Goal: Task Accomplishment & Management: Use online tool/utility

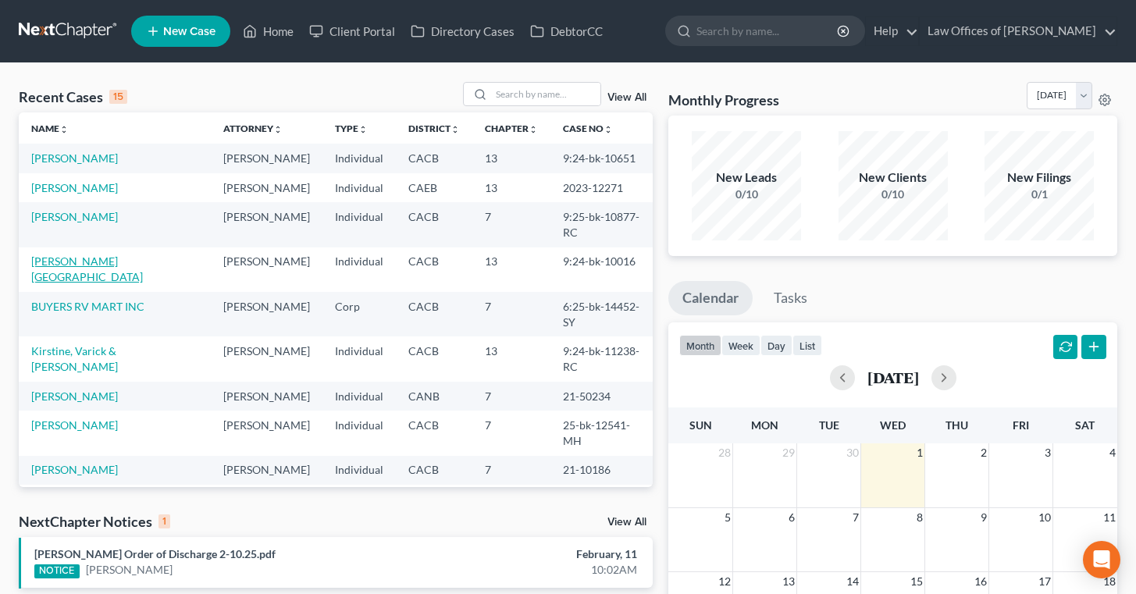
click at [58, 255] on link "[PERSON_NAME][GEOGRAPHIC_DATA]" at bounding box center [87, 269] width 112 height 29
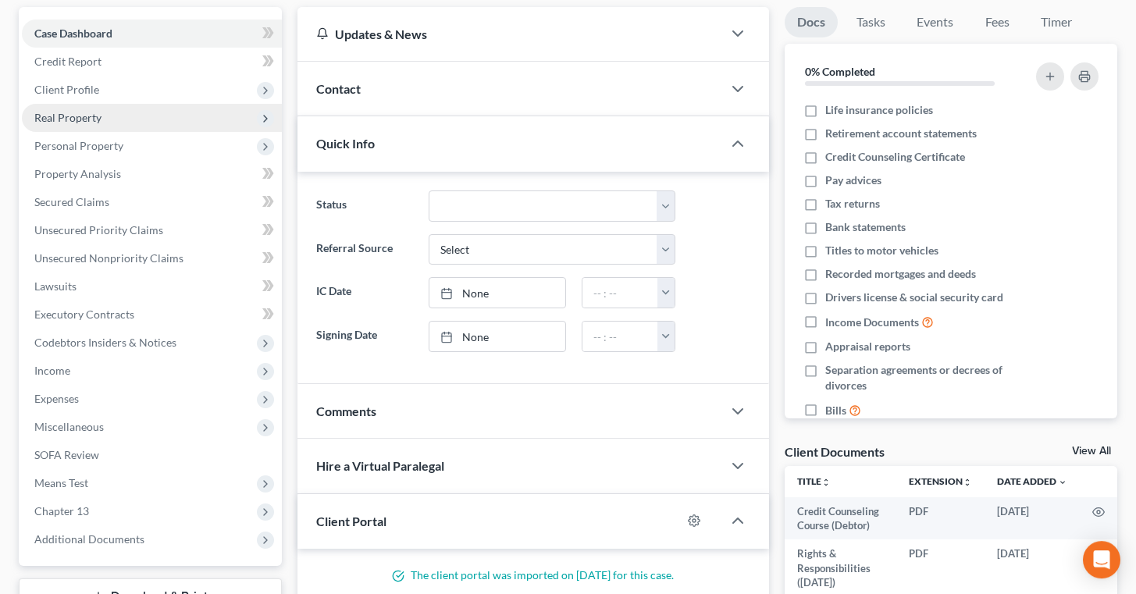
scroll to position [145, 0]
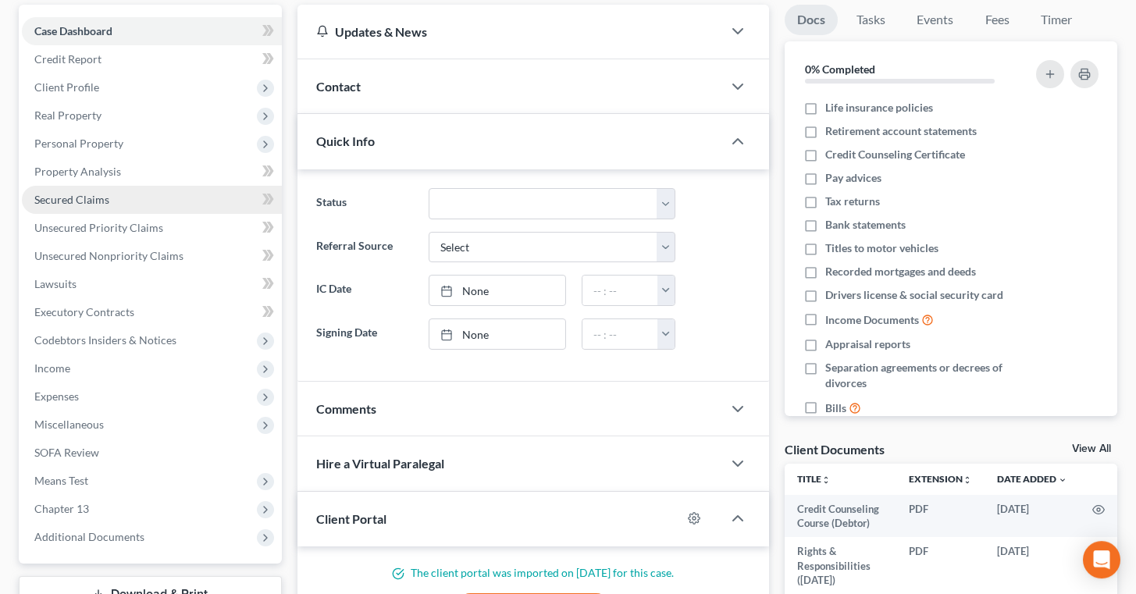
click at [109, 201] on link "Secured Claims" at bounding box center [152, 200] width 260 height 28
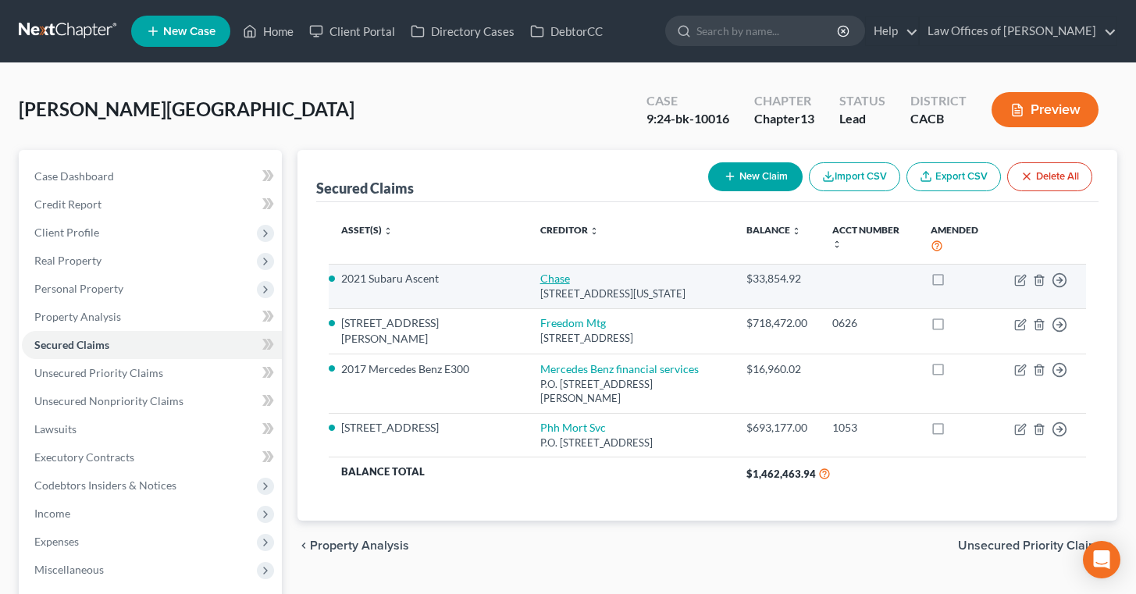
click at [540, 283] on link "Chase" at bounding box center [555, 278] width 30 height 13
select select "35"
select select "1"
select select "3"
select select "0"
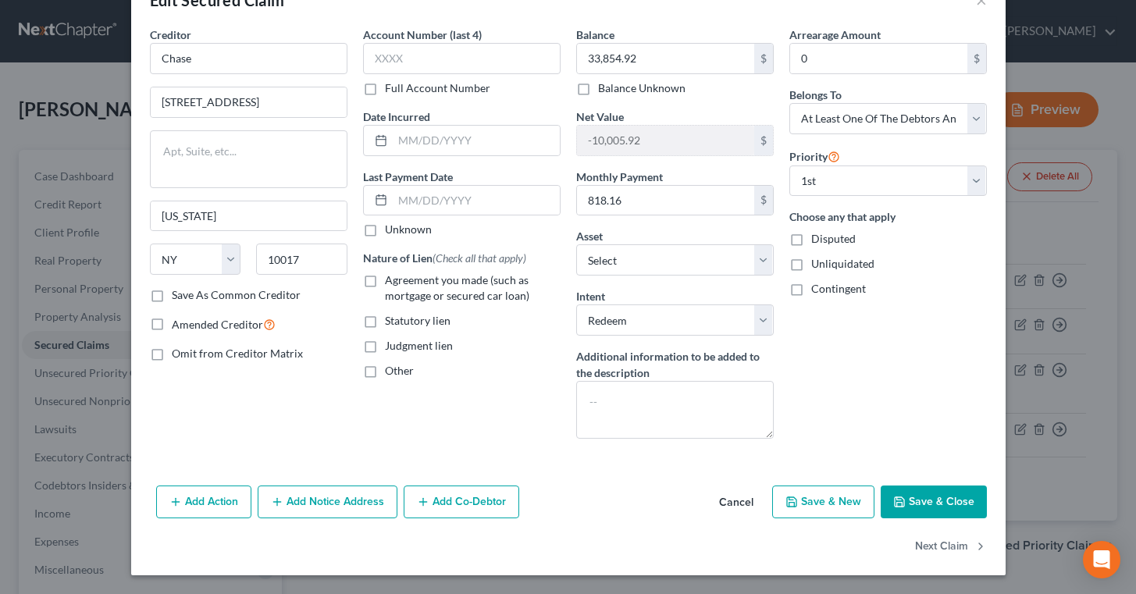
scroll to position [45, 0]
click at [946, 544] on button "Next Claim" at bounding box center [951, 547] width 72 height 33
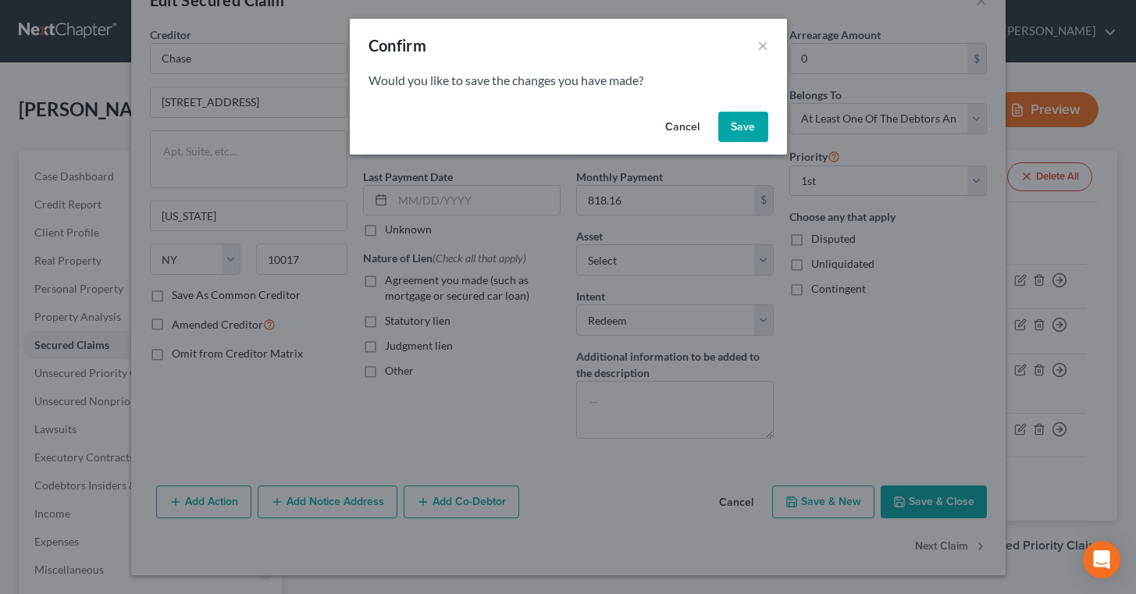
click at [748, 131] on button "Save" at bounding box center [744, 127] width 50 height 31
select select "9"
select select "1"
select select "0"
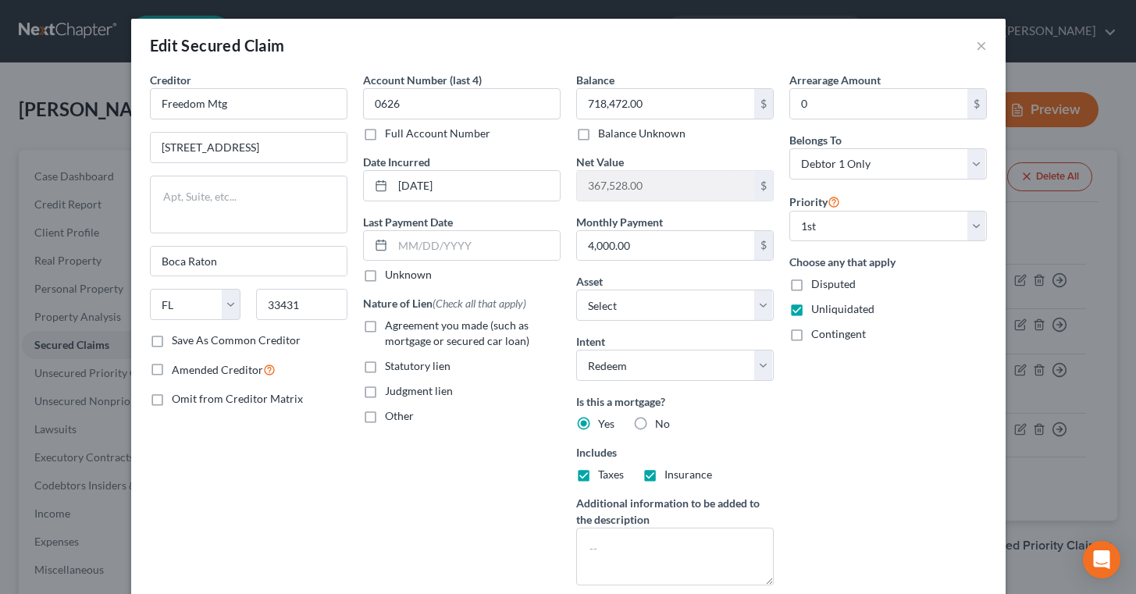
scroll to position [0, 0]
click at [980, 46] on button "×" at bounding box center [981, 45] width 11 height 19
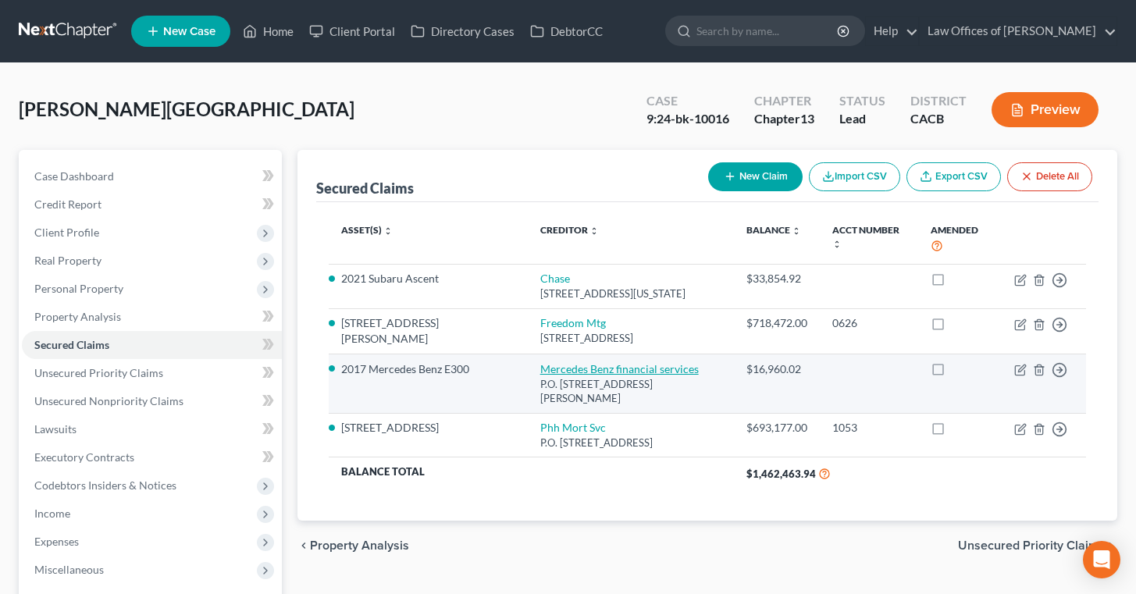
click at [540, 376] on link "Mercedes Benz financial services" at bounding box center [619, 368] width 159 height 13
select select "14"
select select "7"
select select "1"
select select "3"
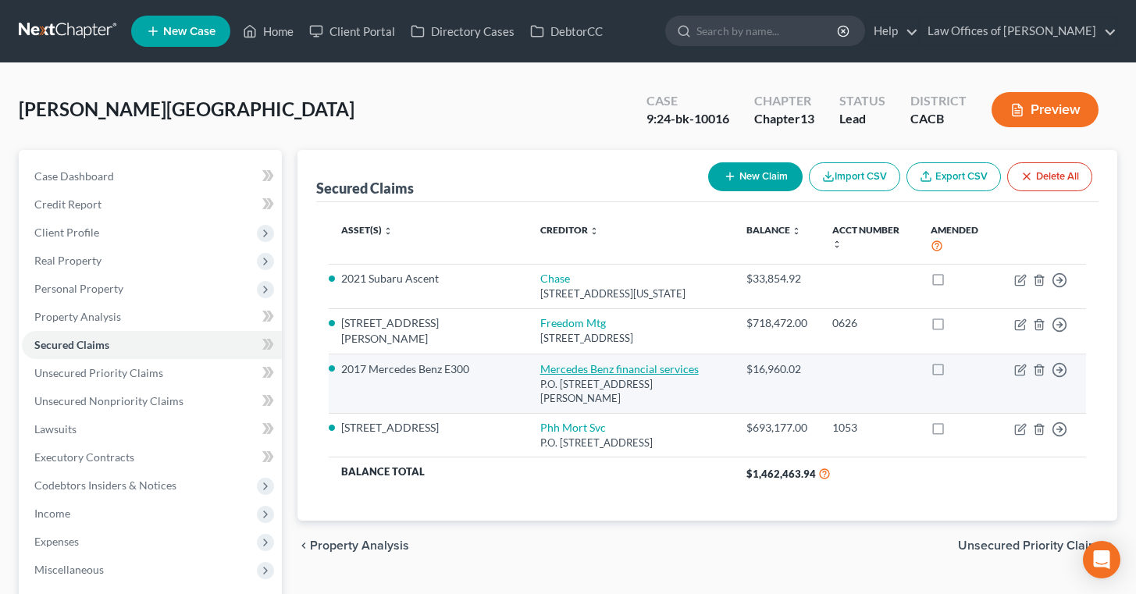
select select "0"
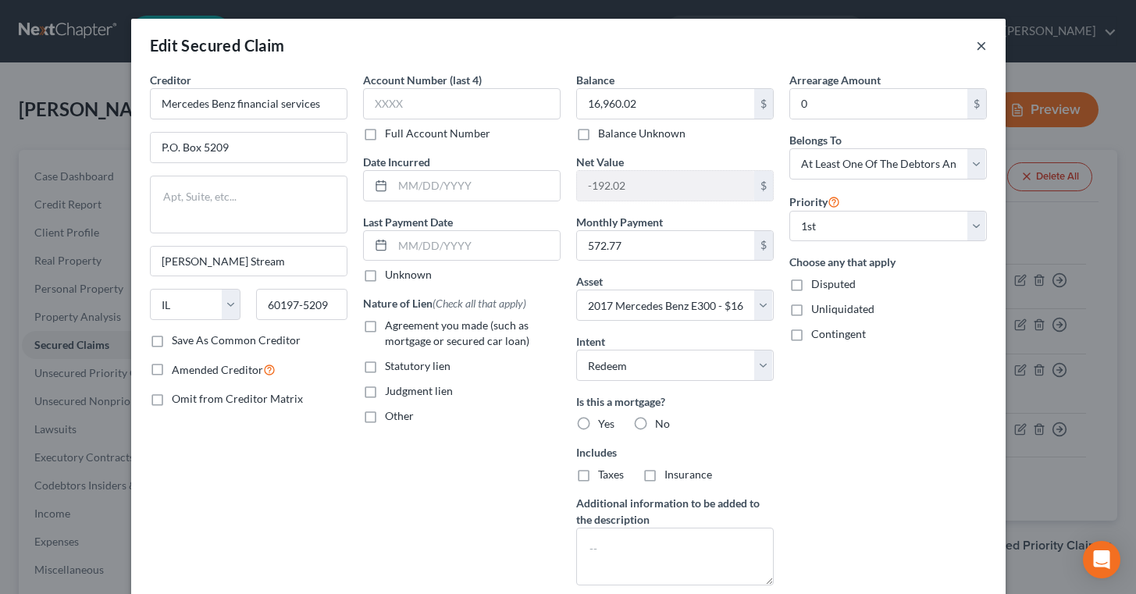
click at [985, 49] on button "×" at bounding box center [981, 45] width 11 height 19
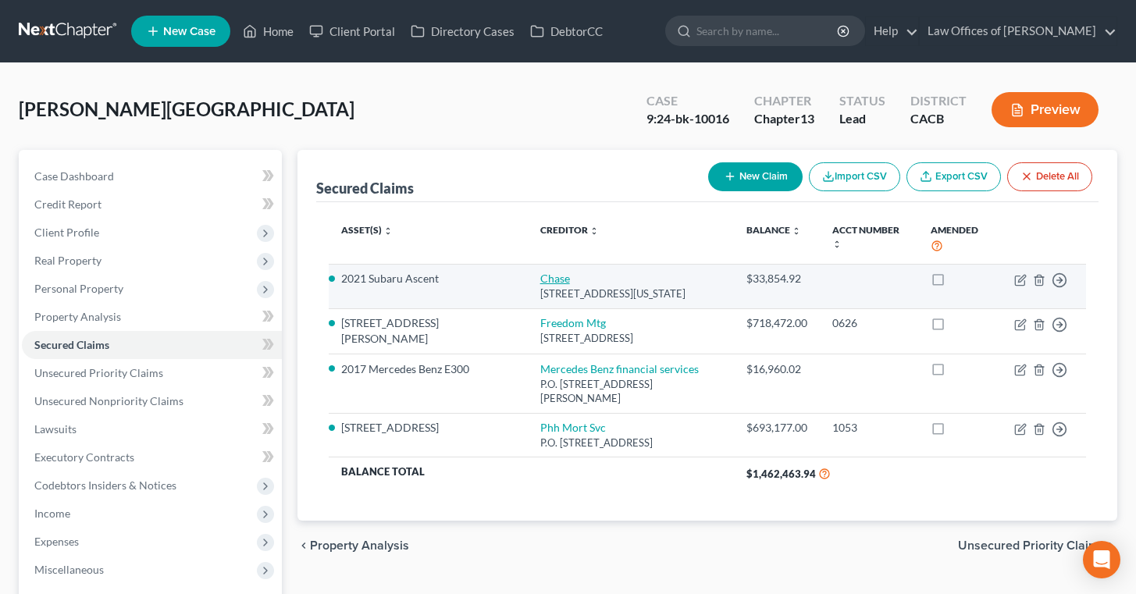
click at [540, 283] on link "Chase" at bounding box center [555, 278] width 30 height 13
select select "35"
select select "5"
select select "1"
select select "3"
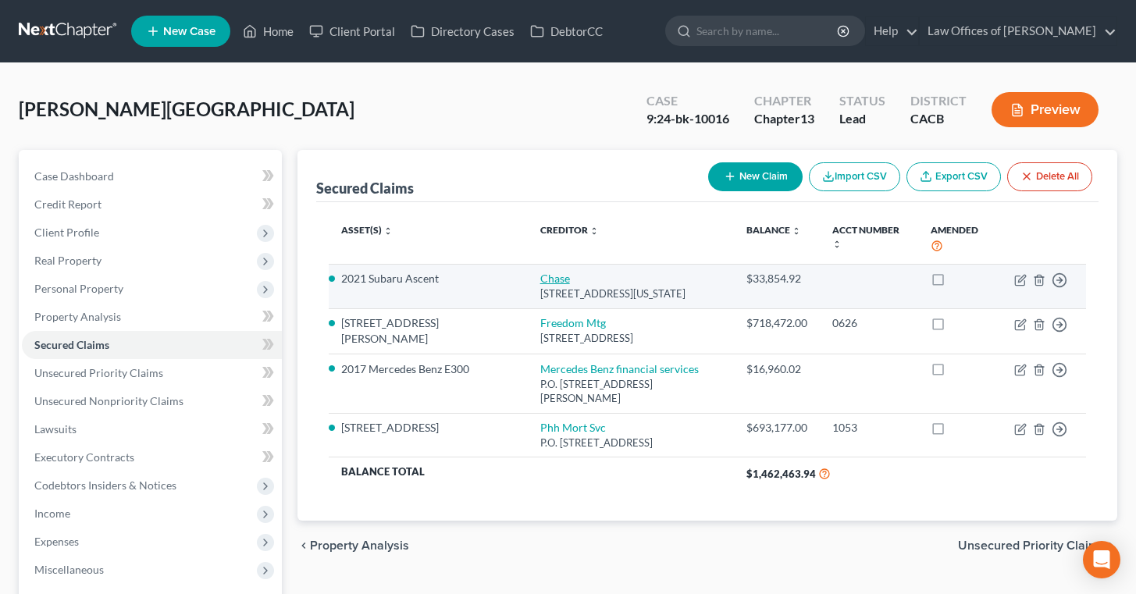
select select "0"
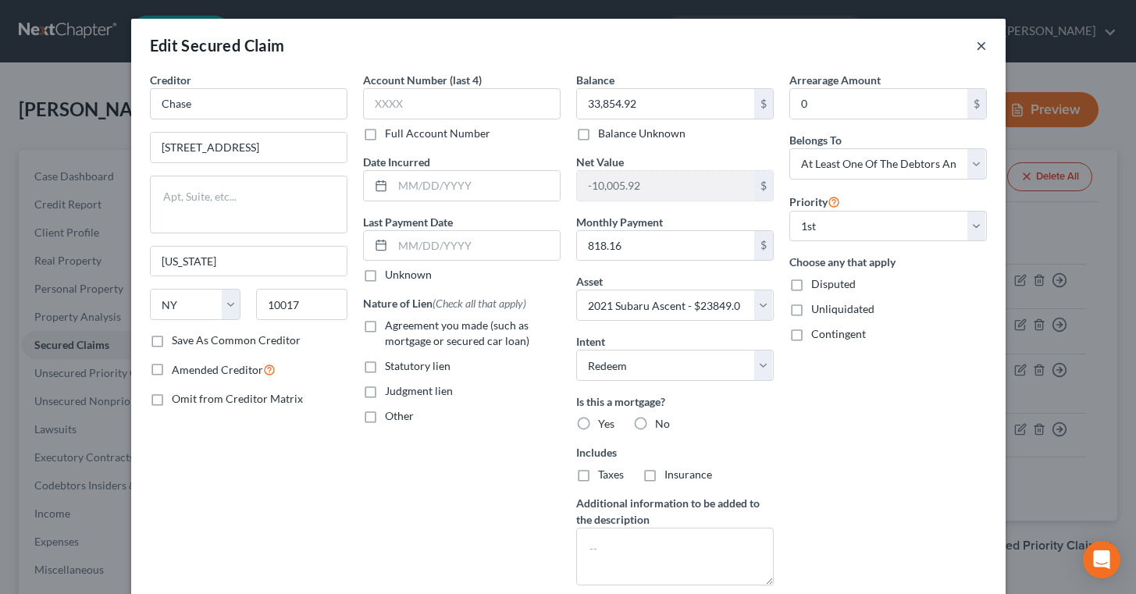
click at [984, 50] on button "×" at bounding box center [981, 45] width 11 height 19
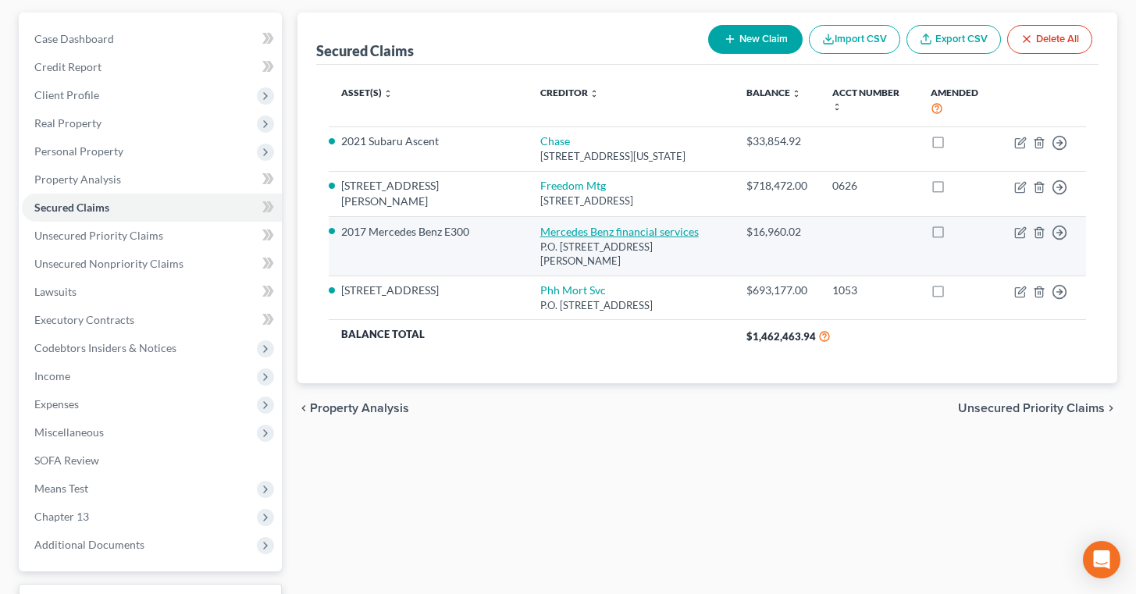
scroll to position [187, 0]
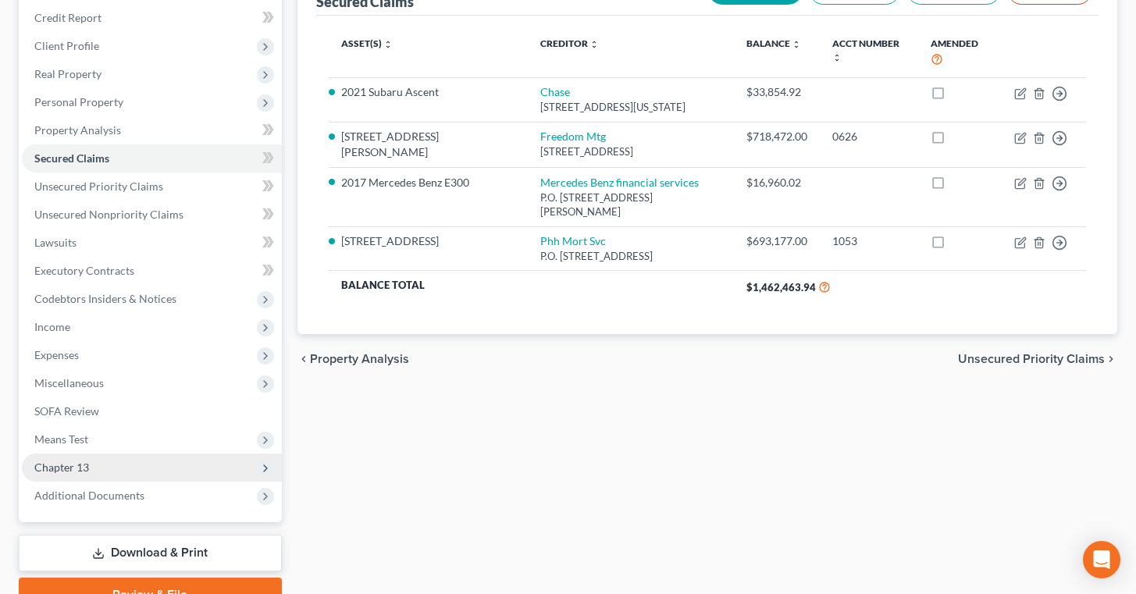
click at [57, 465] on span "Chapter 13" at bounding box center [61, 467] width 55 height 13
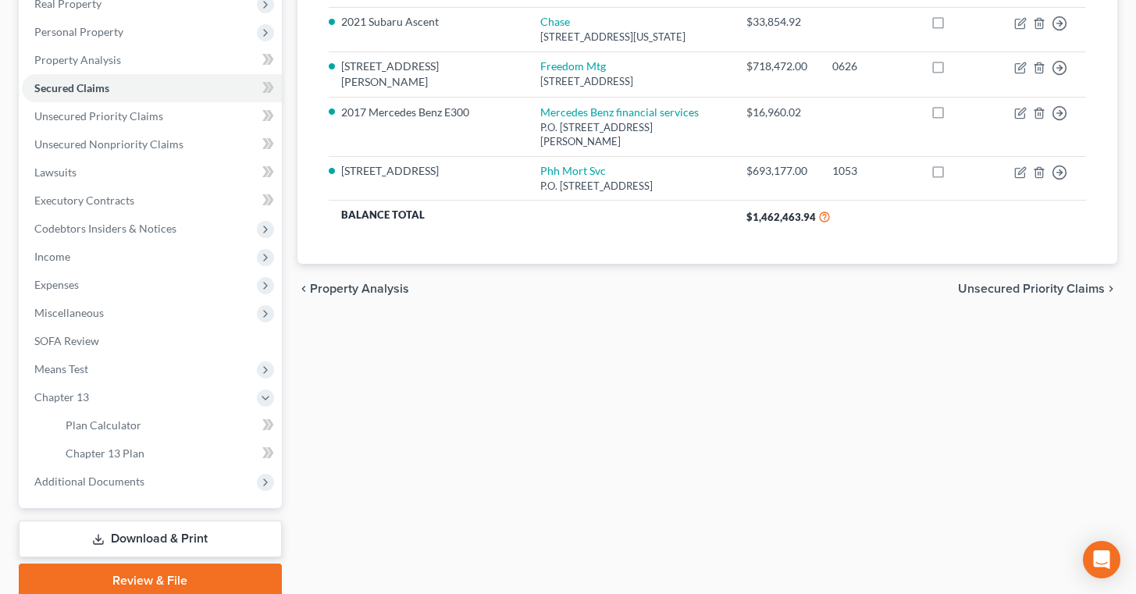
scroll to position [290, 0]
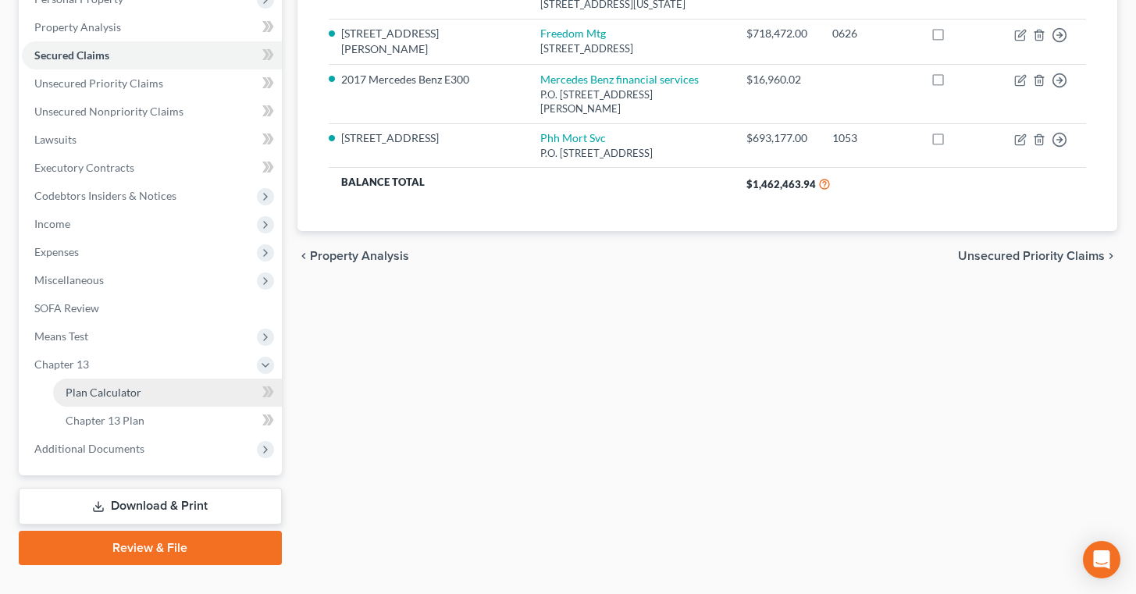
click at [126, 391] on span "Plan Calculator" at bounding box center [104, 392] width 76 height 13
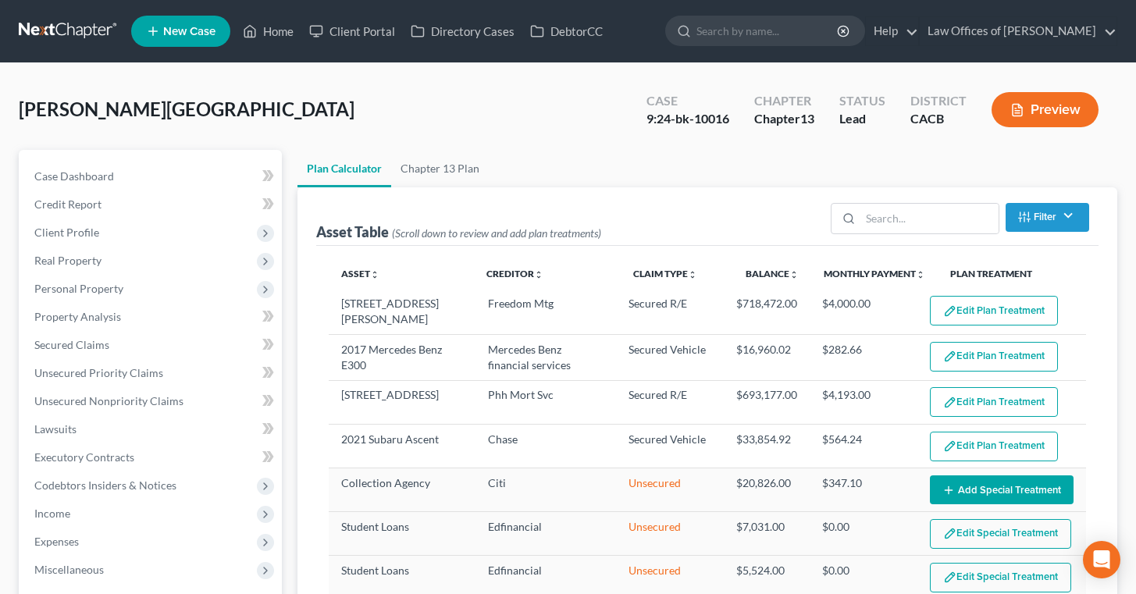
select select "59"
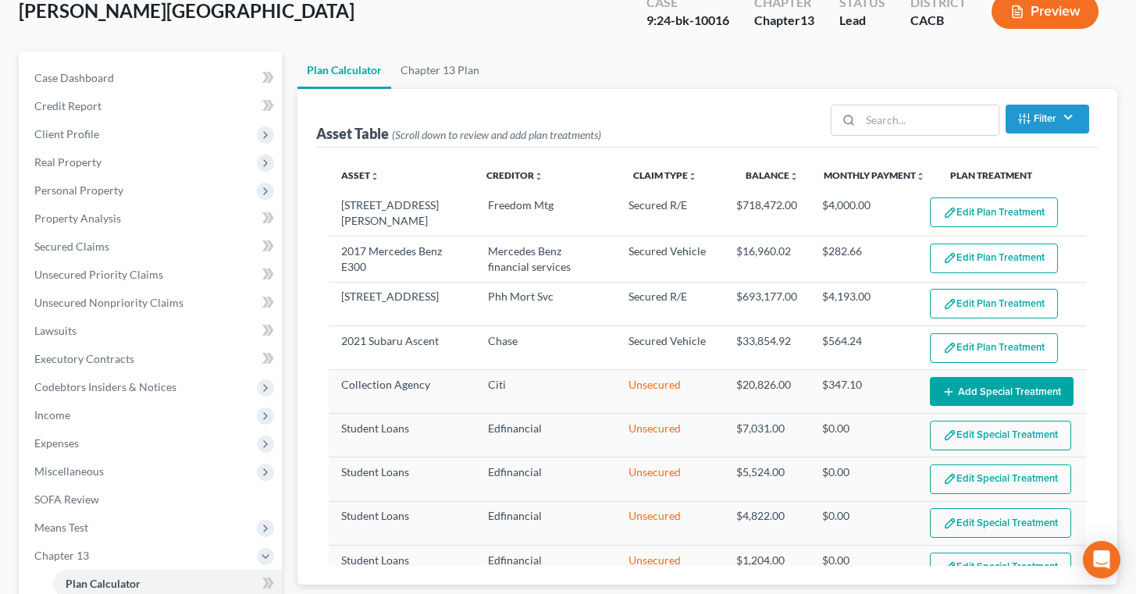
scroll to position [113, 0]
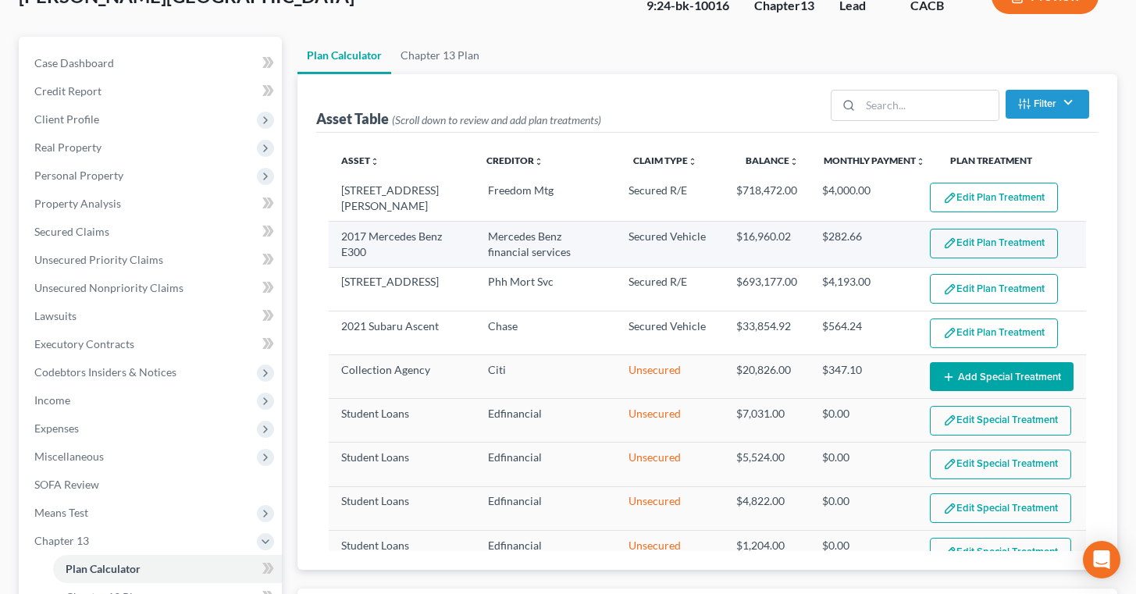
click at [1004, 242] on button "Edit Plan Treatment" at bounding box center [994, 244] width 128 height 30
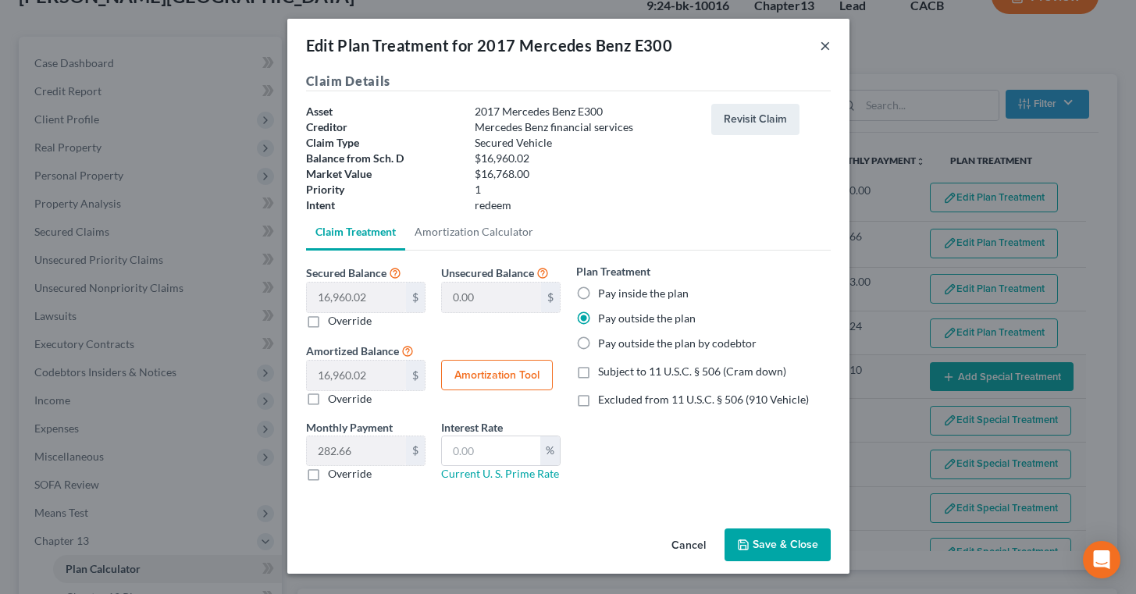
click at [826, 49] on button "×" at bounding box center [825, 45] width 11 height 19
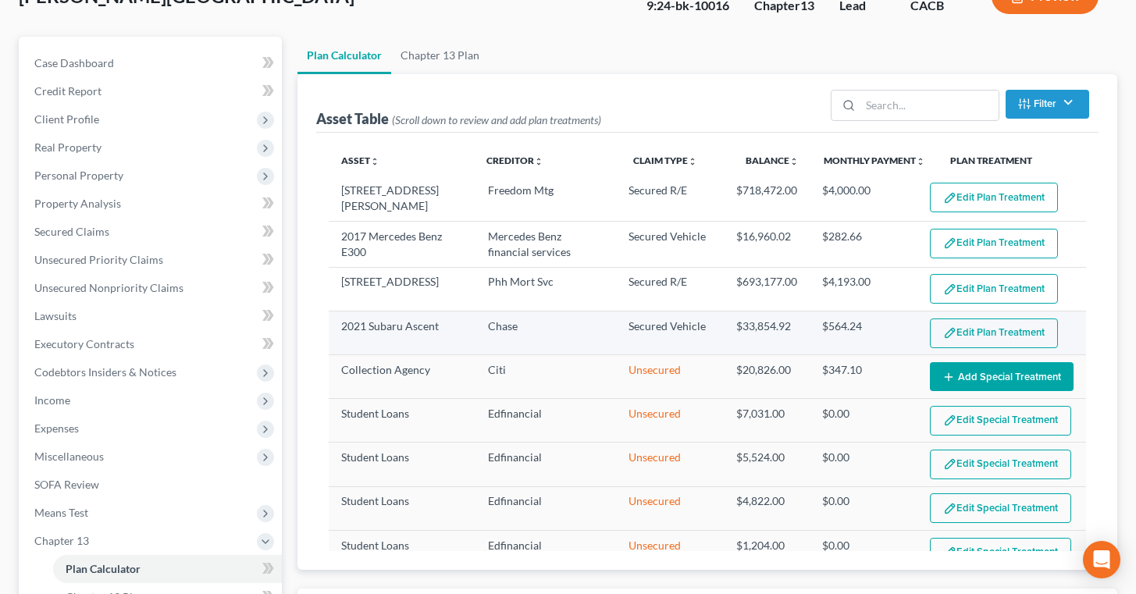
click at [990, 329] on button "Edit Plan Treatment" at bounding box center [994, 334] width 128 height 30
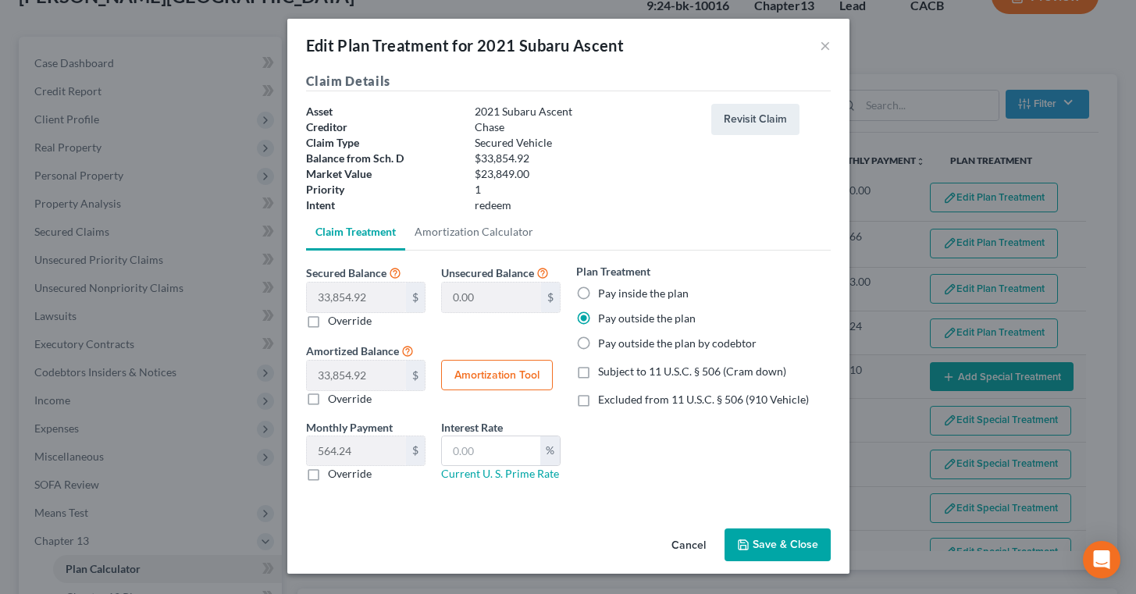
click at [598, 295] on label "Pay inside the plan" at bounding box center [643, 294] width 91 height 16
click at [604, 295] on input "Pay inside the plan" at bounding box center [609, 291] width 10 height 10
radio input "true"
click at [598, 317] on label "Pay outside the plan" at bounding box center [647, 319] width 98 height 16
click at [604, 317] on input "Pay outside the plan" at bounding box center [609, 316] width 10 height 10
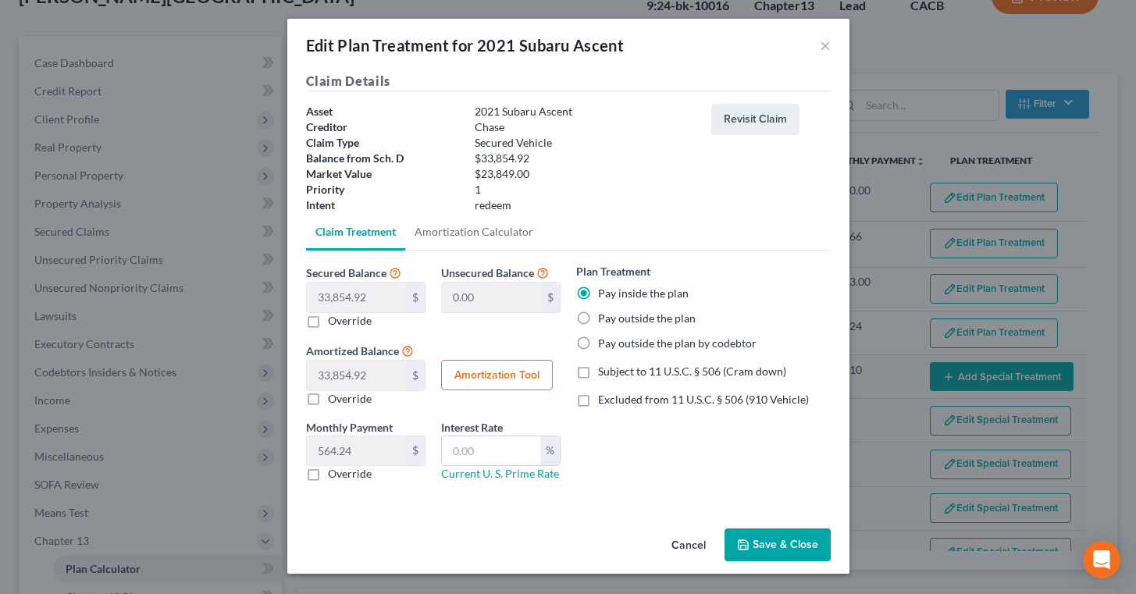
radio input "true"
click at [830, 42] on button "×" at bounding box center [825, 45] width 11 height 19
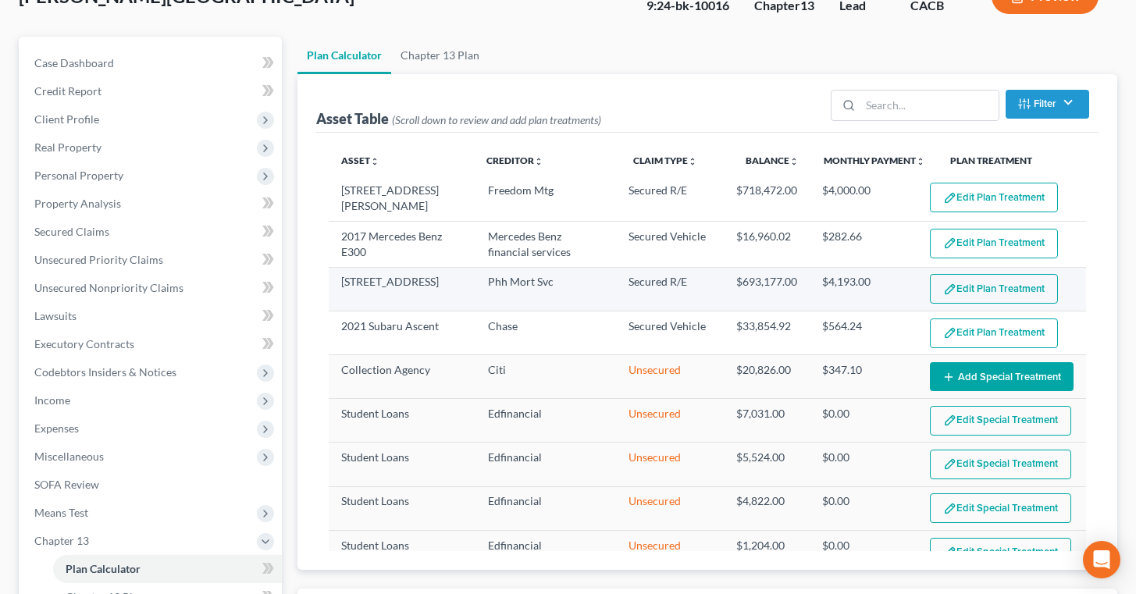
click at [994, 289] on button "Edit Plan Treatment" at bounding box center [994, 289] width 128 height 30
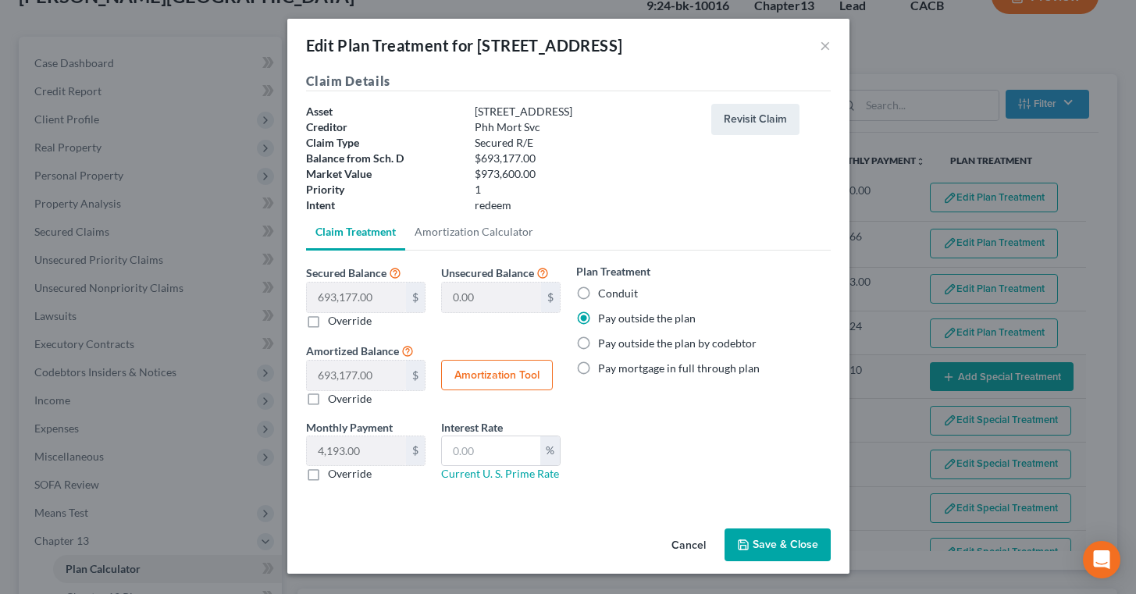
click at [816, 49] on div "Edit Plan Treatment for [STREET_ADDRESS] ×" at bounding box center [568, 45] width 562 height 53
click at [829, 48] on button "×" at bounding box center [825, 45] width 11 height 19
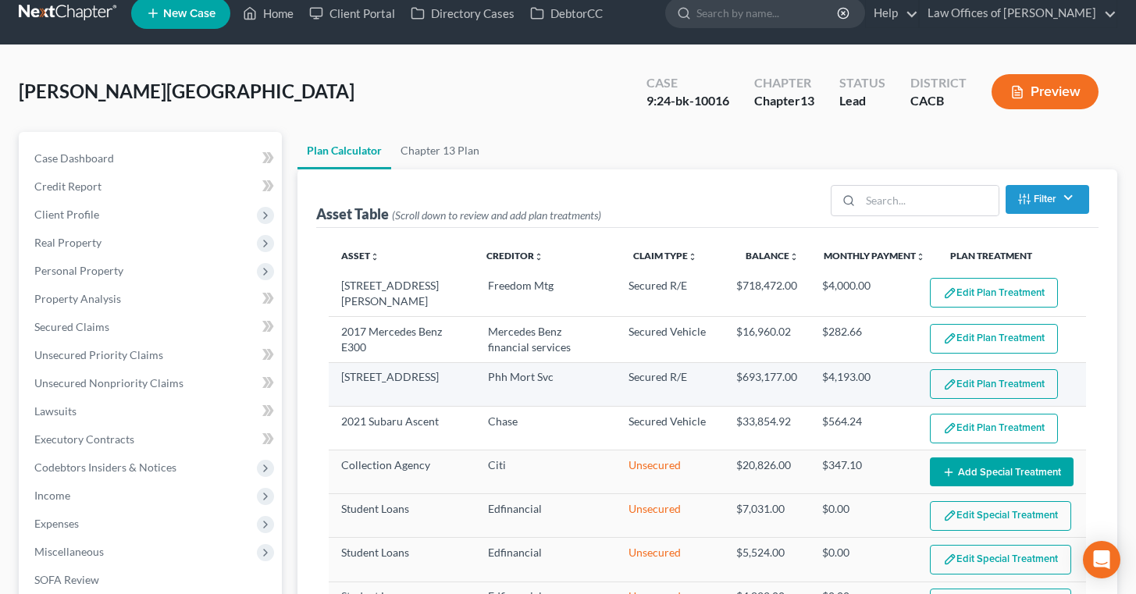
scroll to position [0, 0]
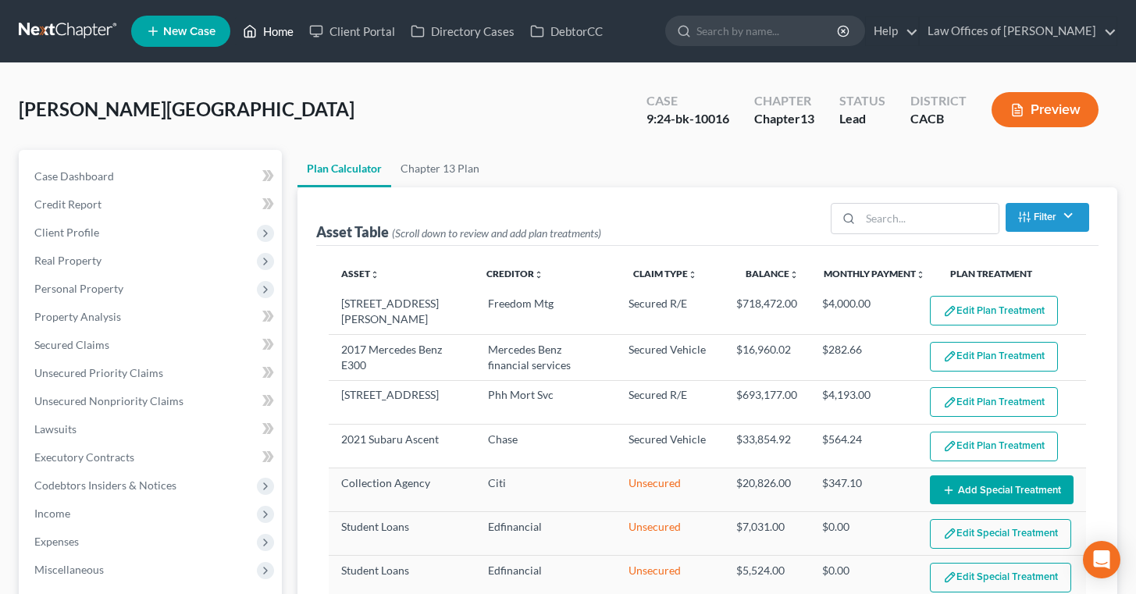
click at [278, 33] on link "Home" at bounding box center [268, 31] width 66 height 28
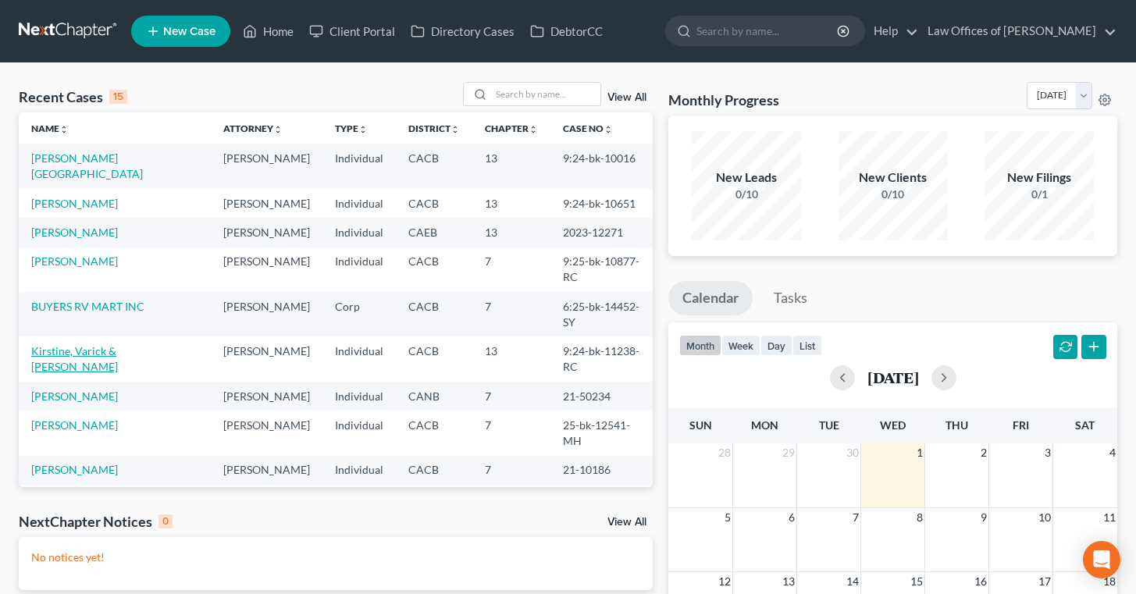
click at [109, 344] on link "Kirstine, Varick & [PERSON_NAME]" at bounding box center [74, 358] width 87 height 29
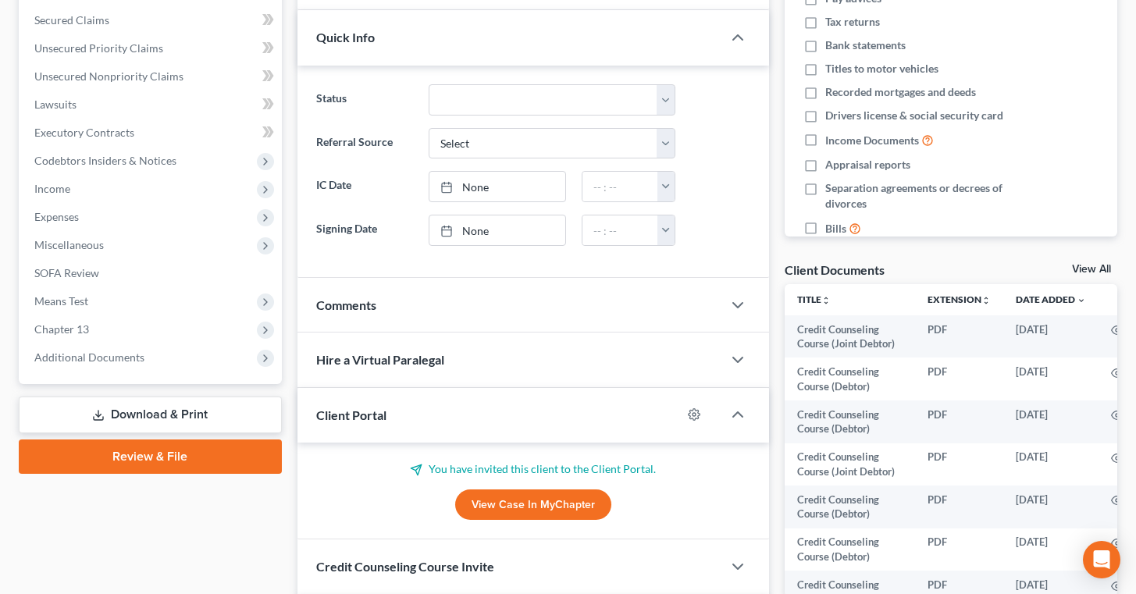
scroll to position [329, 0]
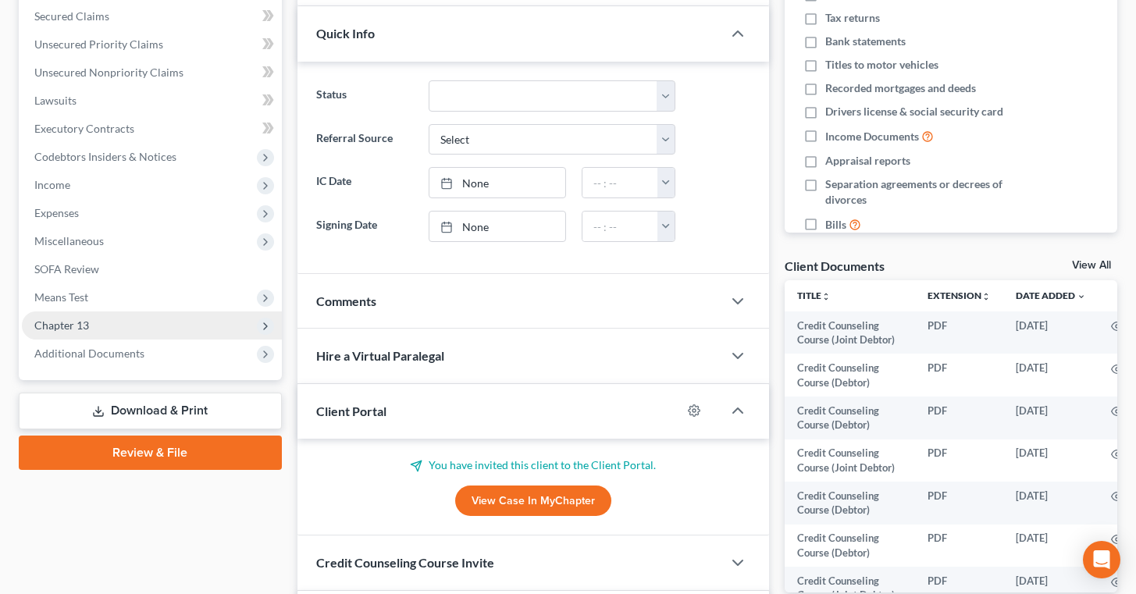
click at [104, 320] on span "Chapter 13" at bounding box center [152, 326] width 260 height 28
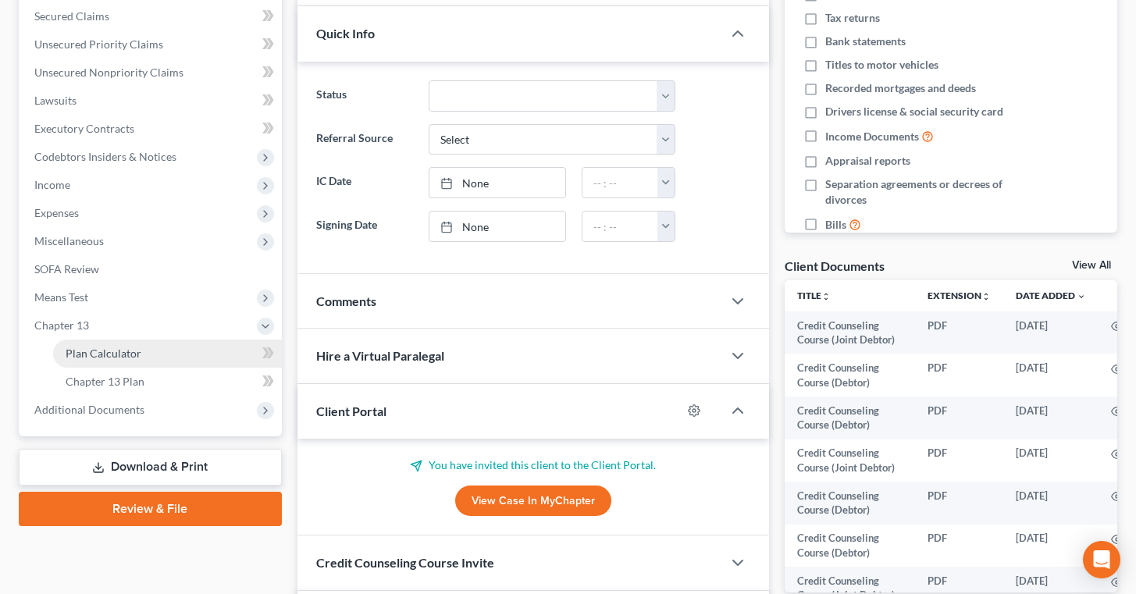
click at [144, 348] on link "Plan Calculator" at bounding box center [167, 354] width 229 height 28
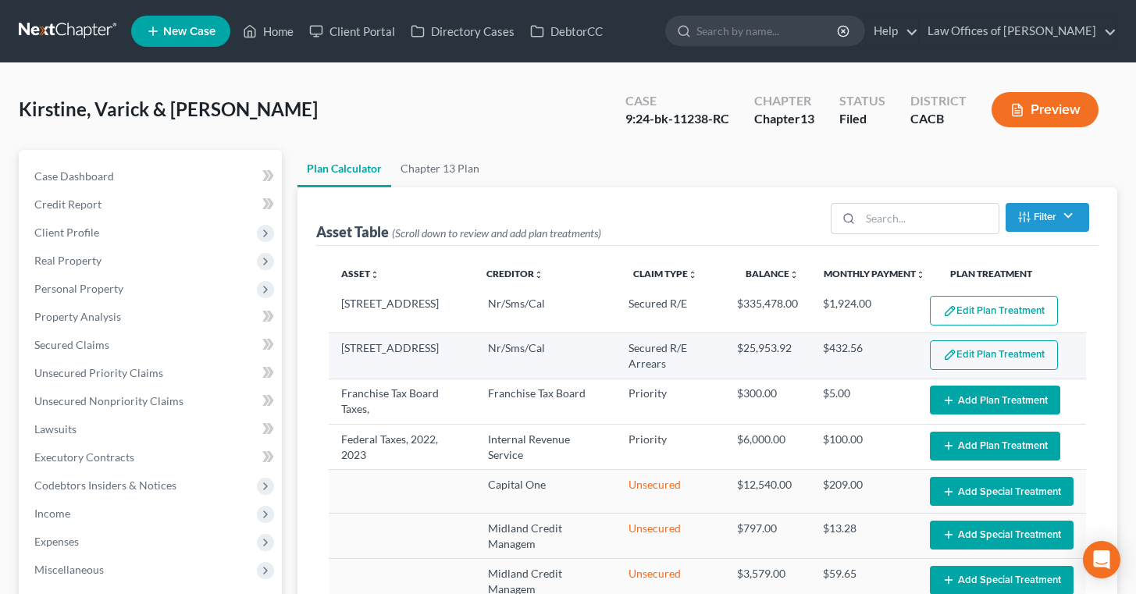
select select "59"
click at [1015, 349] on button "Edit Plan Treatment" at bounding box center [994, 356] width 128 height 30
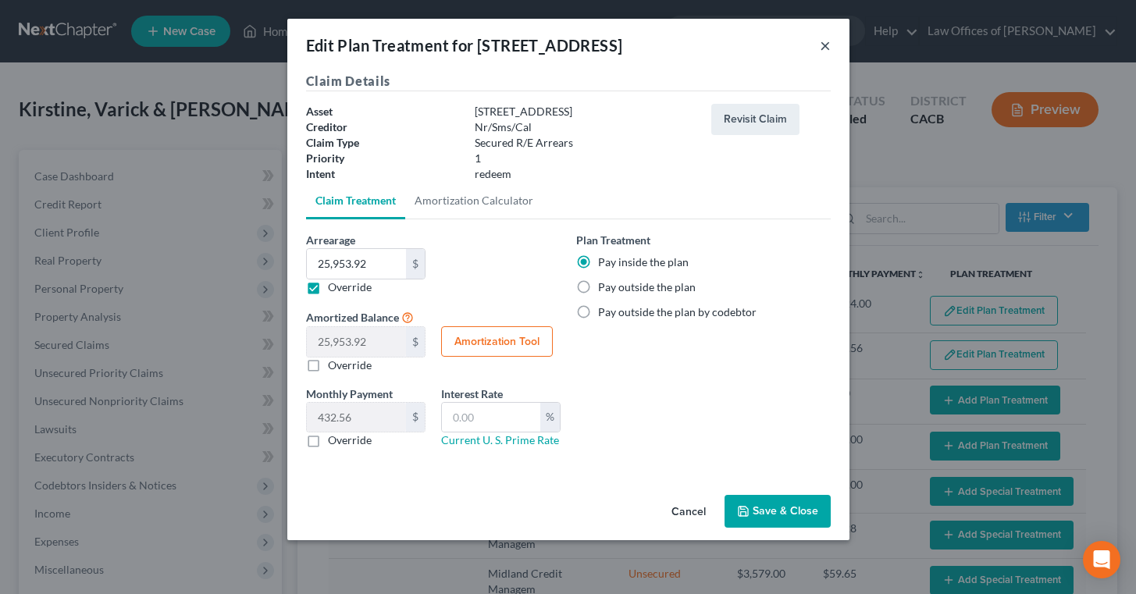
click at [829, 55] on button "×" at bounding box center [825, 45] width 11 height 19
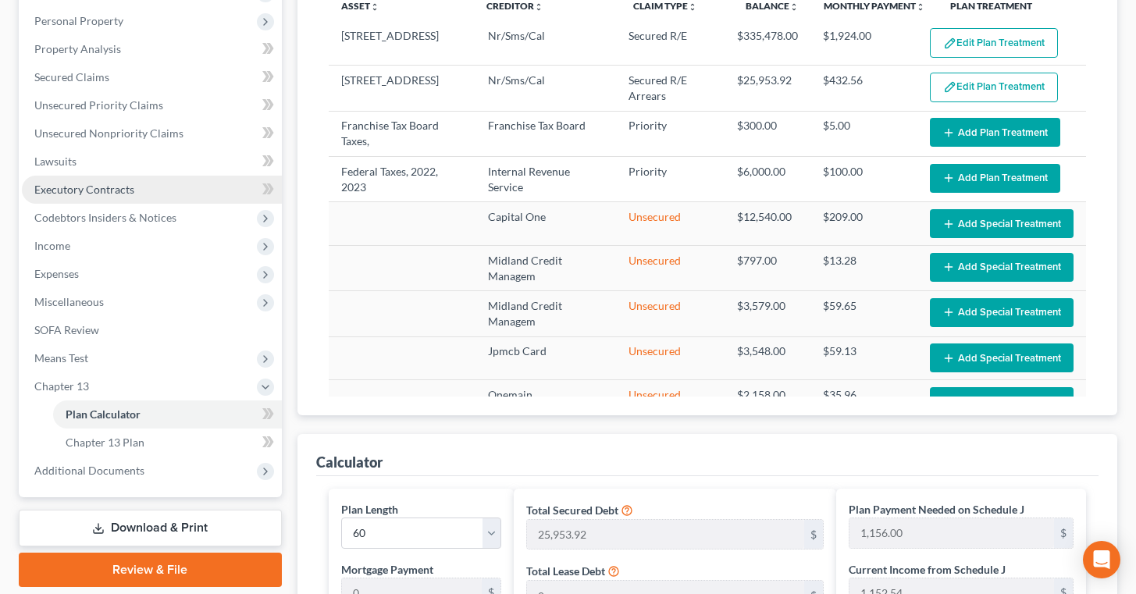
scroll to position [269, 0]
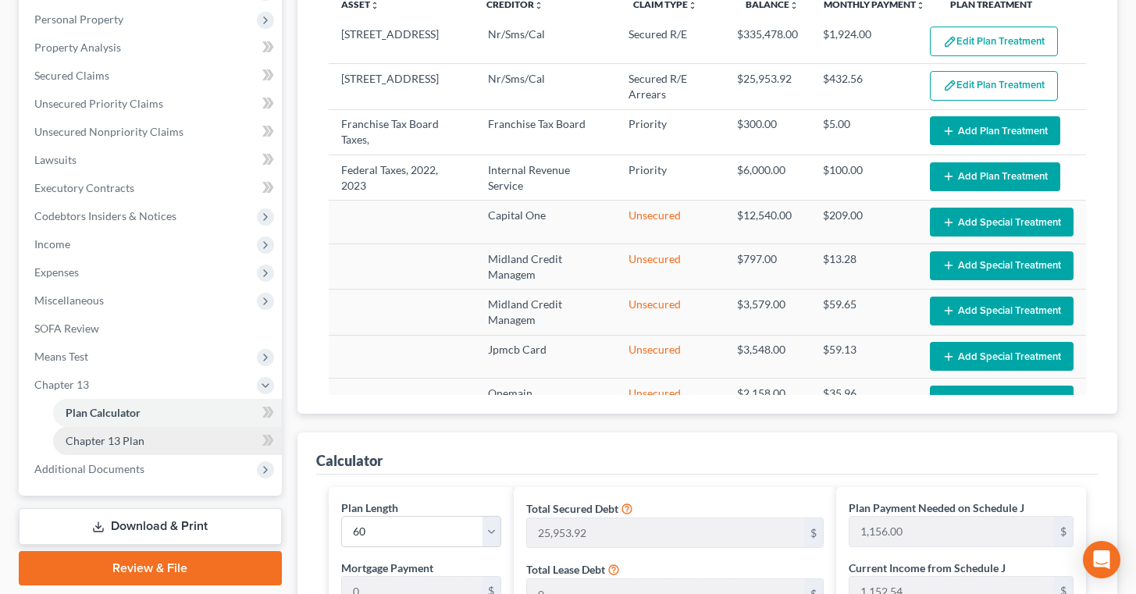
click at [148, 444] on link "Chapter 13 Plan" at bounding box center [167, 441] width 229 height 28
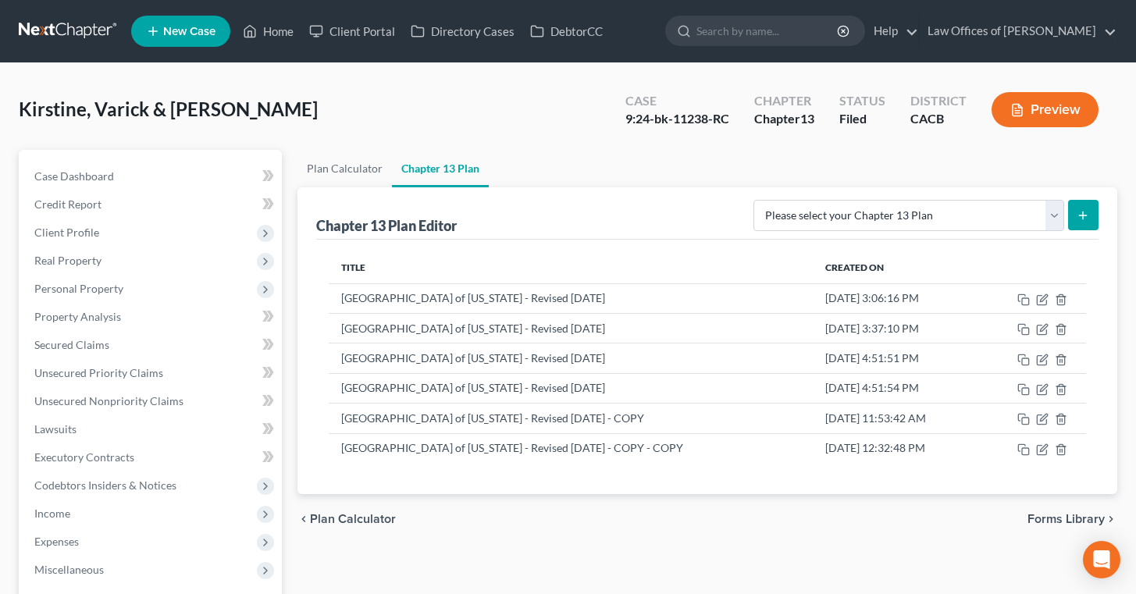
click at [555, 112] on div "Kirstine, Varick & [PERSON_NAME] Upgraded Case 9:24-bk-11238-RC Chapter Chapter…" at bounding box center [568, 116] width 1099 height 68
click at [279, 31] on link "Home" at bounding box center [268, 31] width 66 height 28
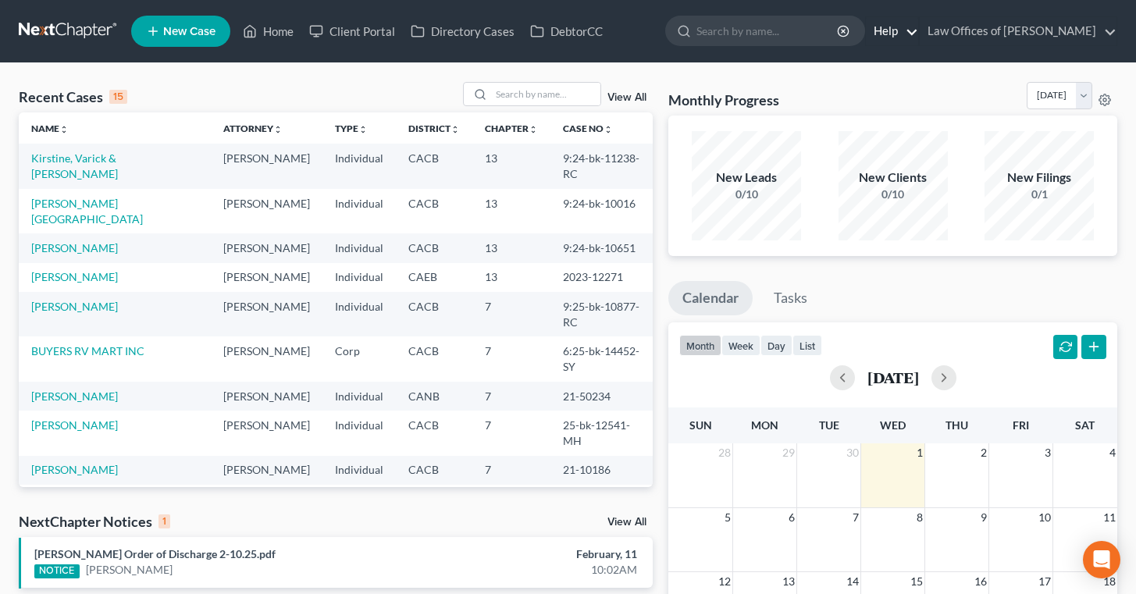
click at [908, 37] on link "Help" at bounding box center [892, 31] width 52 height 28
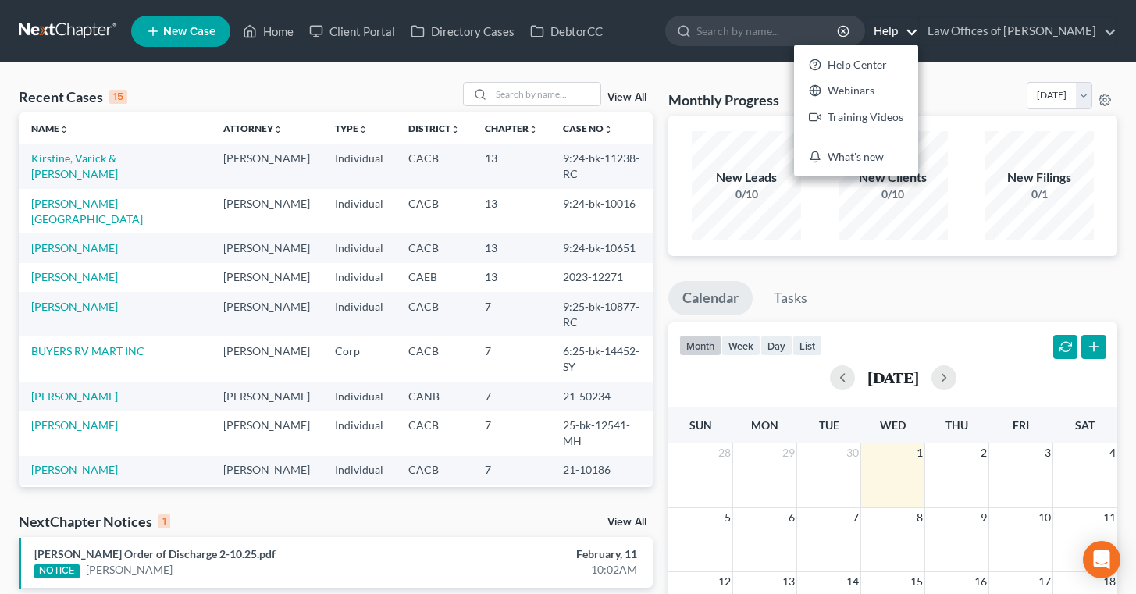
click at [374, 88] on div "Recent Cases 15 View All" at bounding box center [336, 97] width 634 height 30
